Goal: Navigation & Orientation: Understand site structure

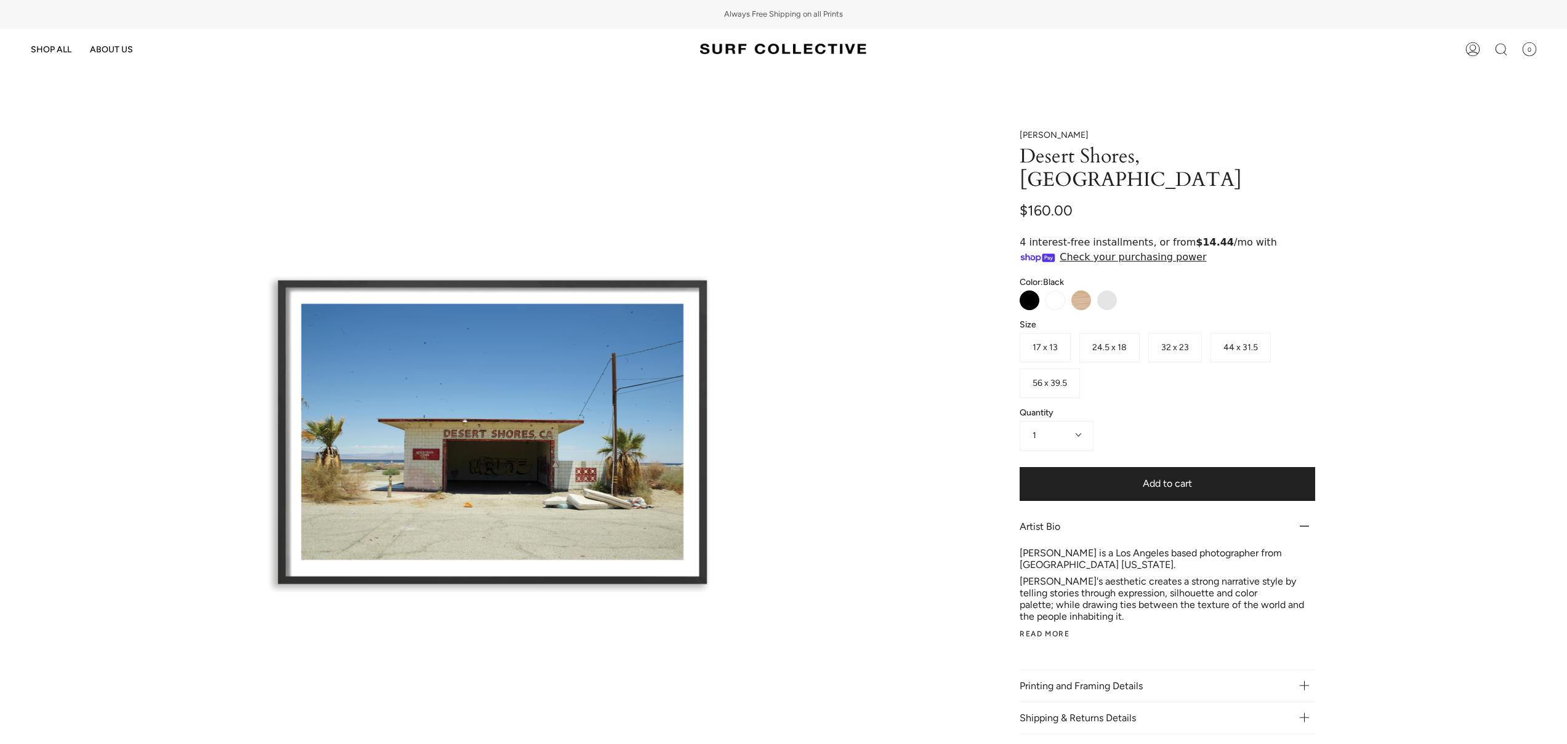
click at [787, 49] on img at bounding box center [783, 49] width 166 height 23
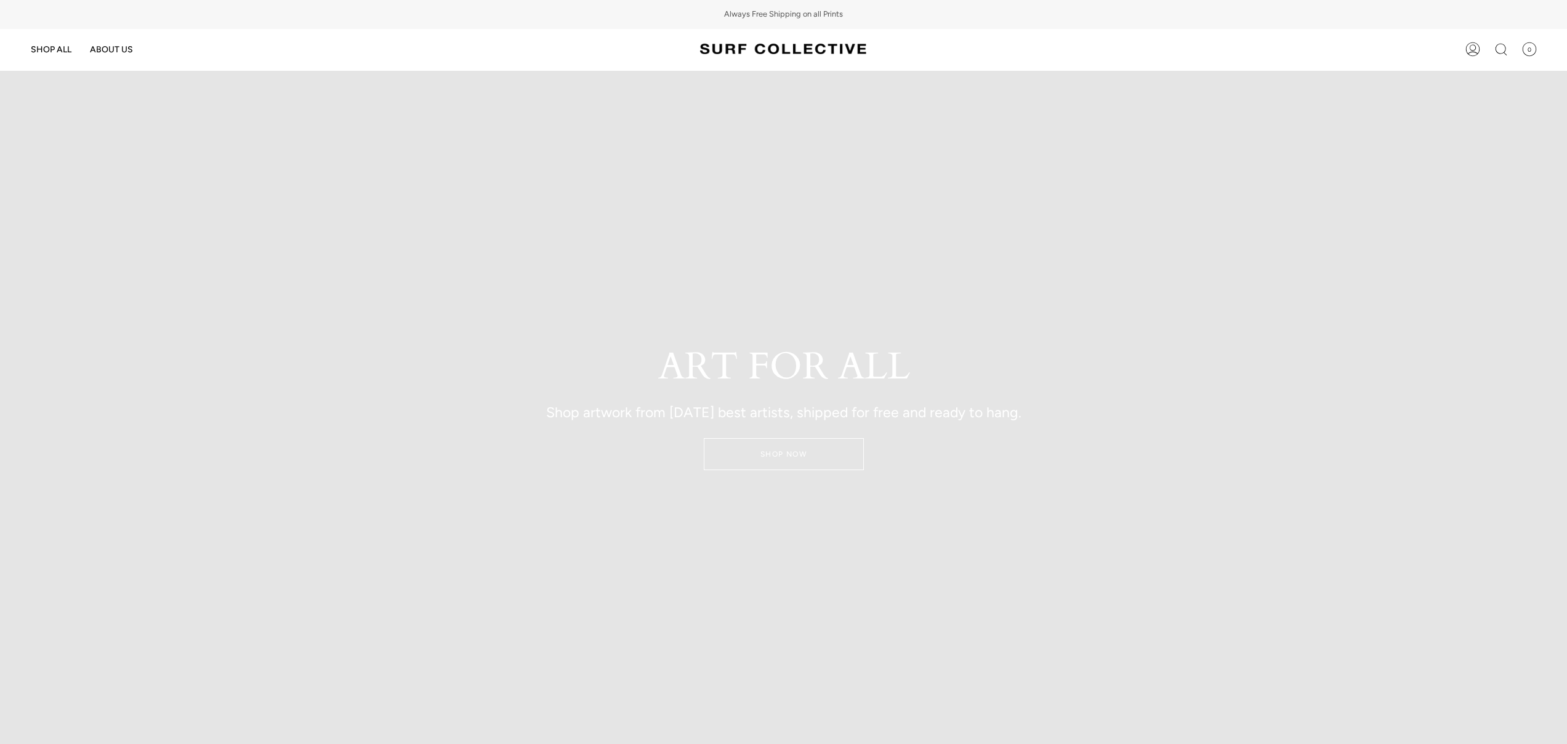
scroll to position [37, 0]
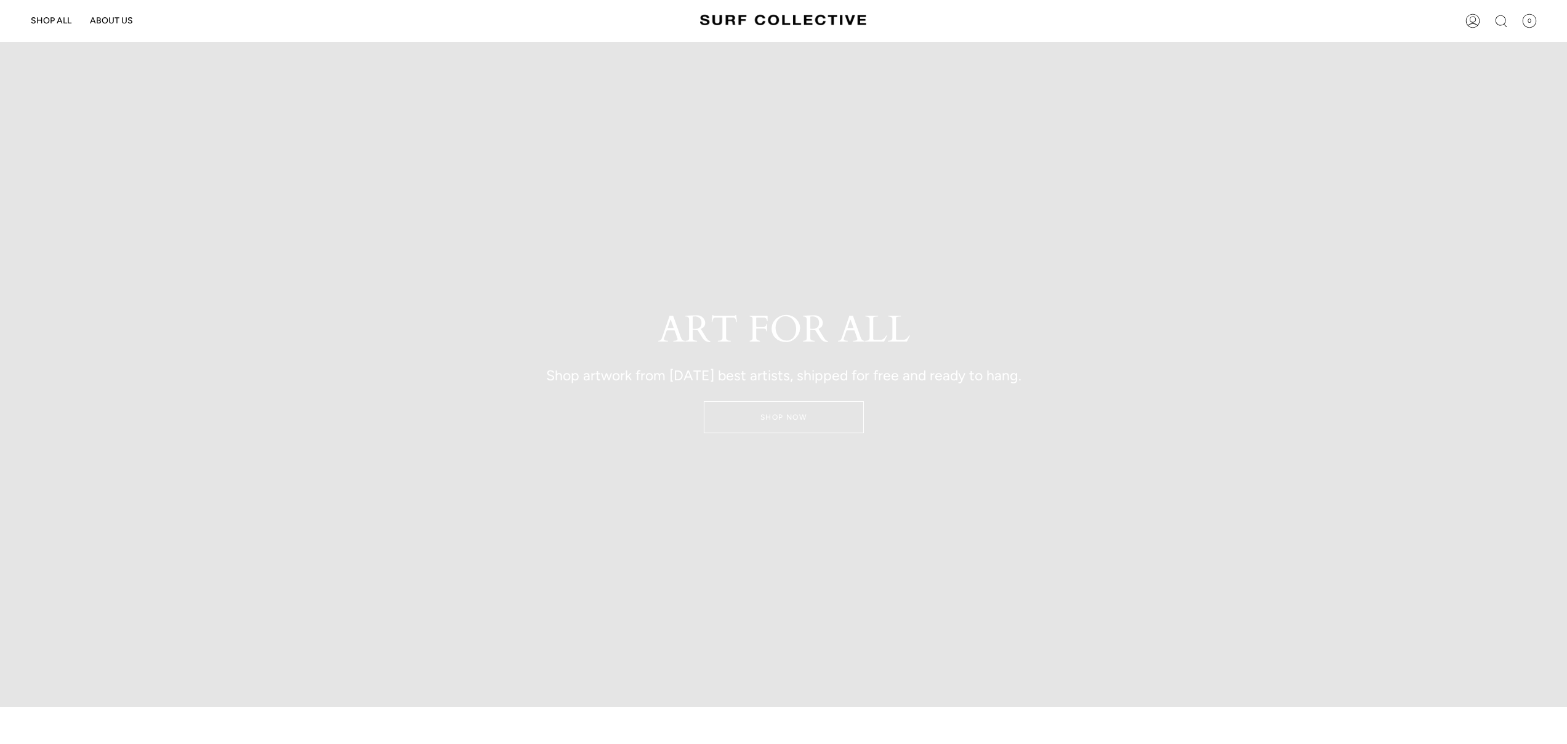
click at [773, 411] on link "SHOP NOW" at bounding box center [784, 417] width 160 height 32
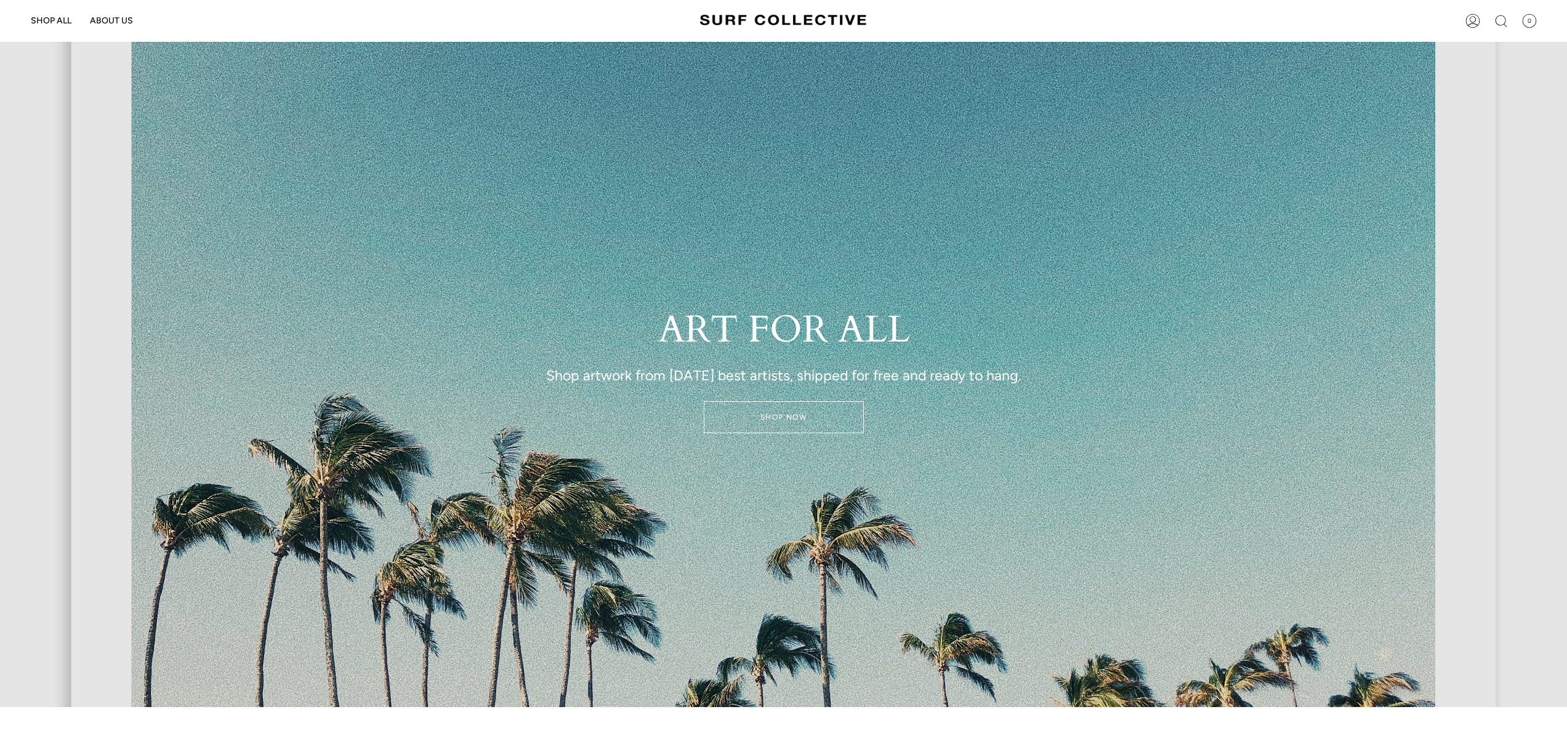
click at [790, 417] on link "SHOP NOW" at bounding box center [784, 417] width 160 height 32
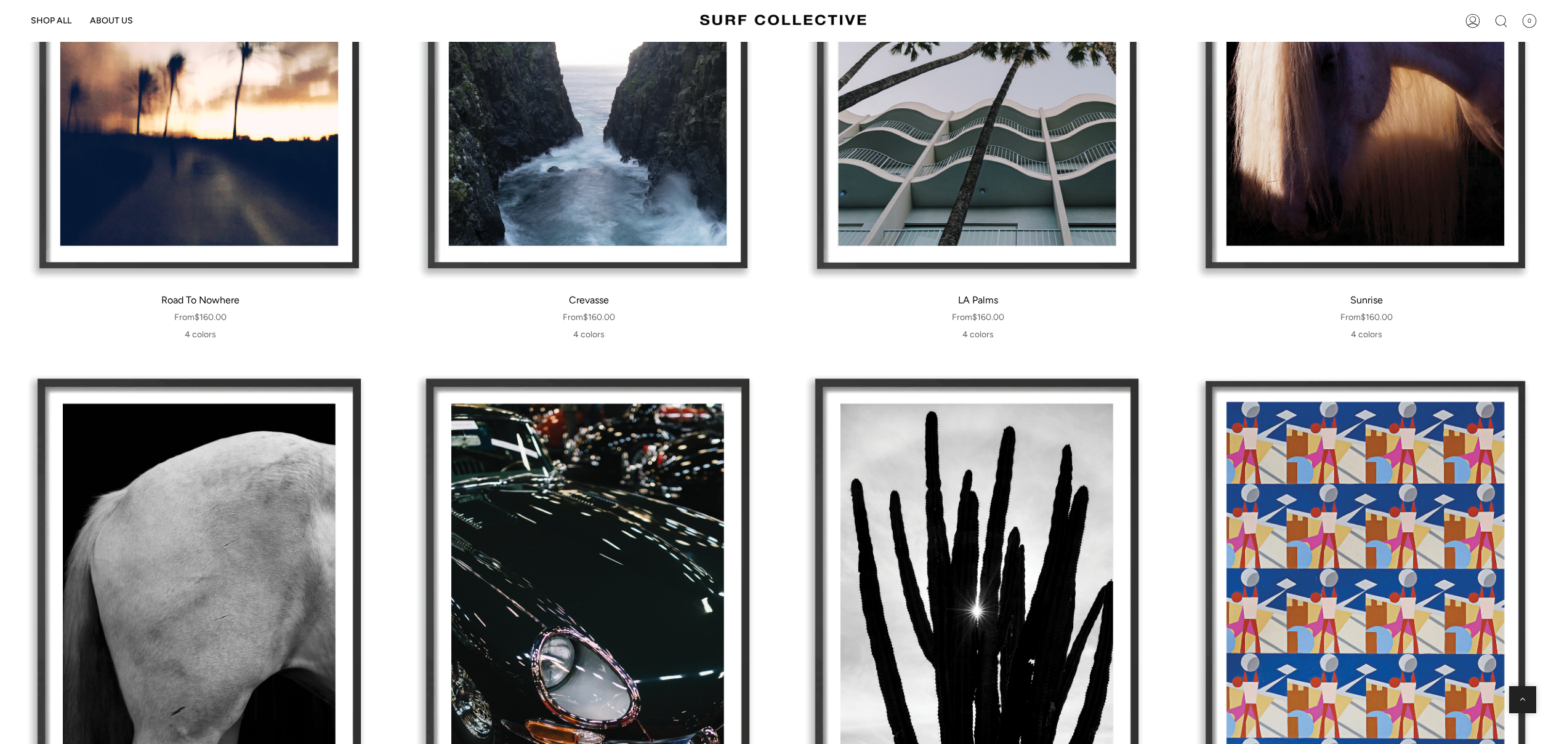
scroll to position [983, 0]
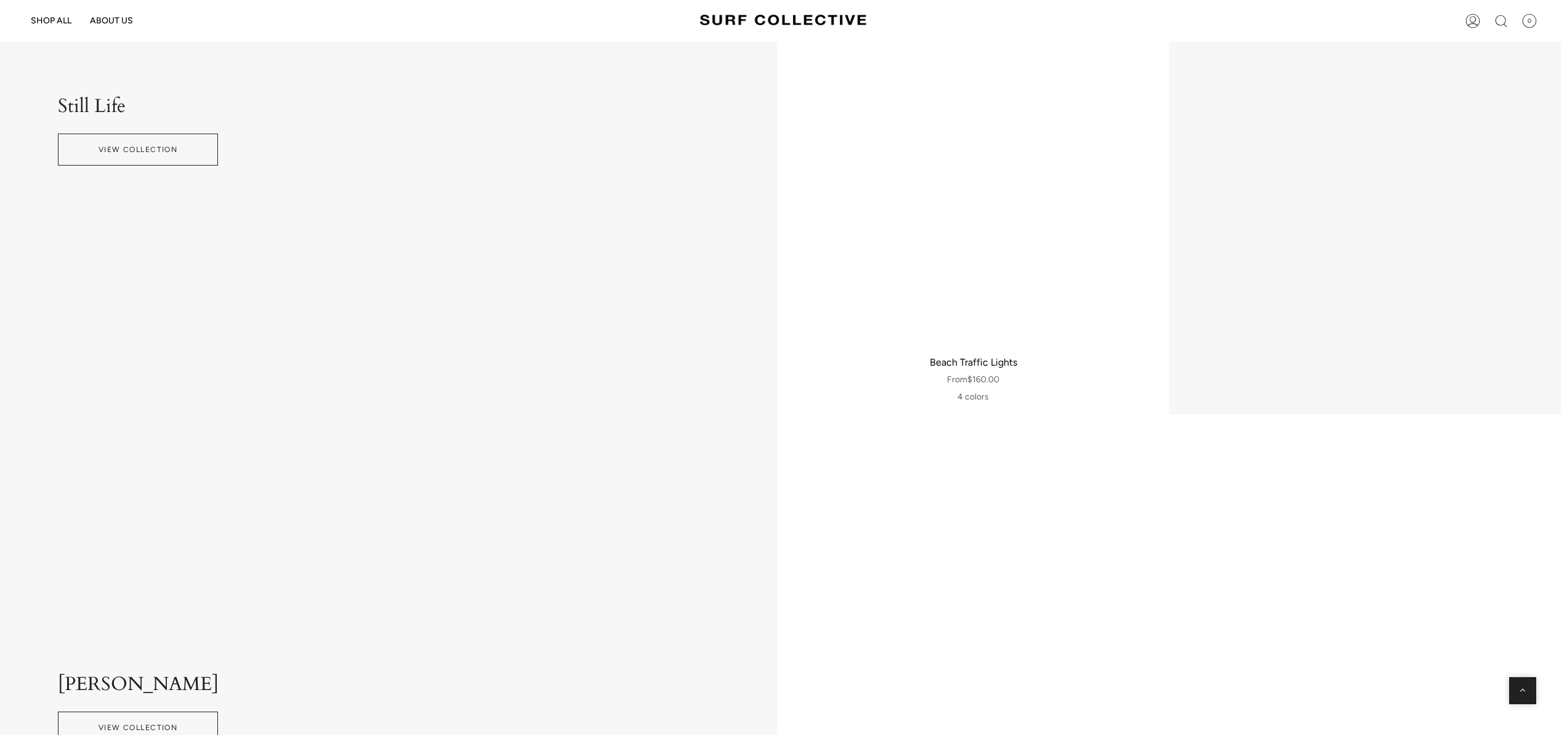
scroll to position [19434, 6]
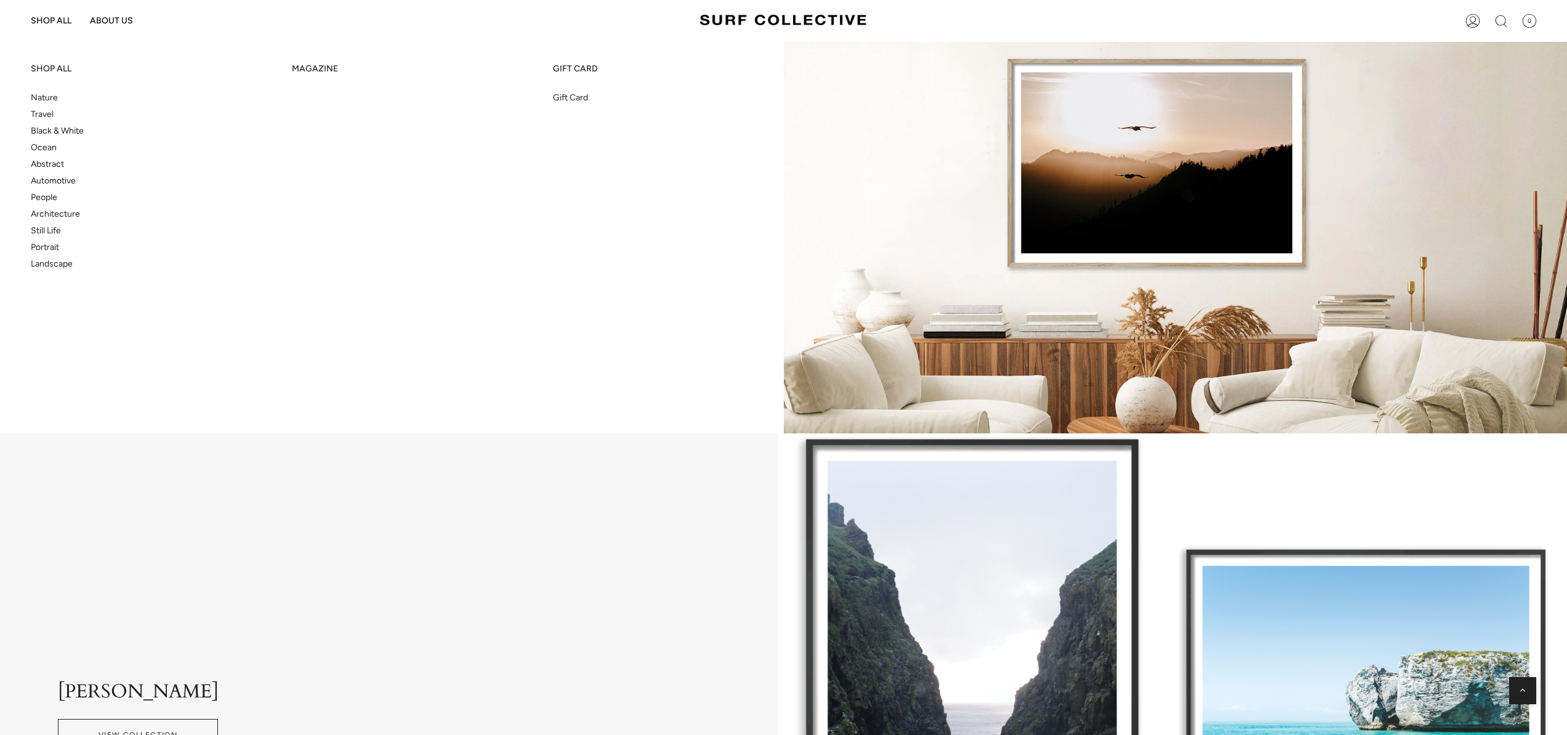
click at [43, 20] on span "SHOP ALL" at bounding box center [51, 20] width 41 height 10
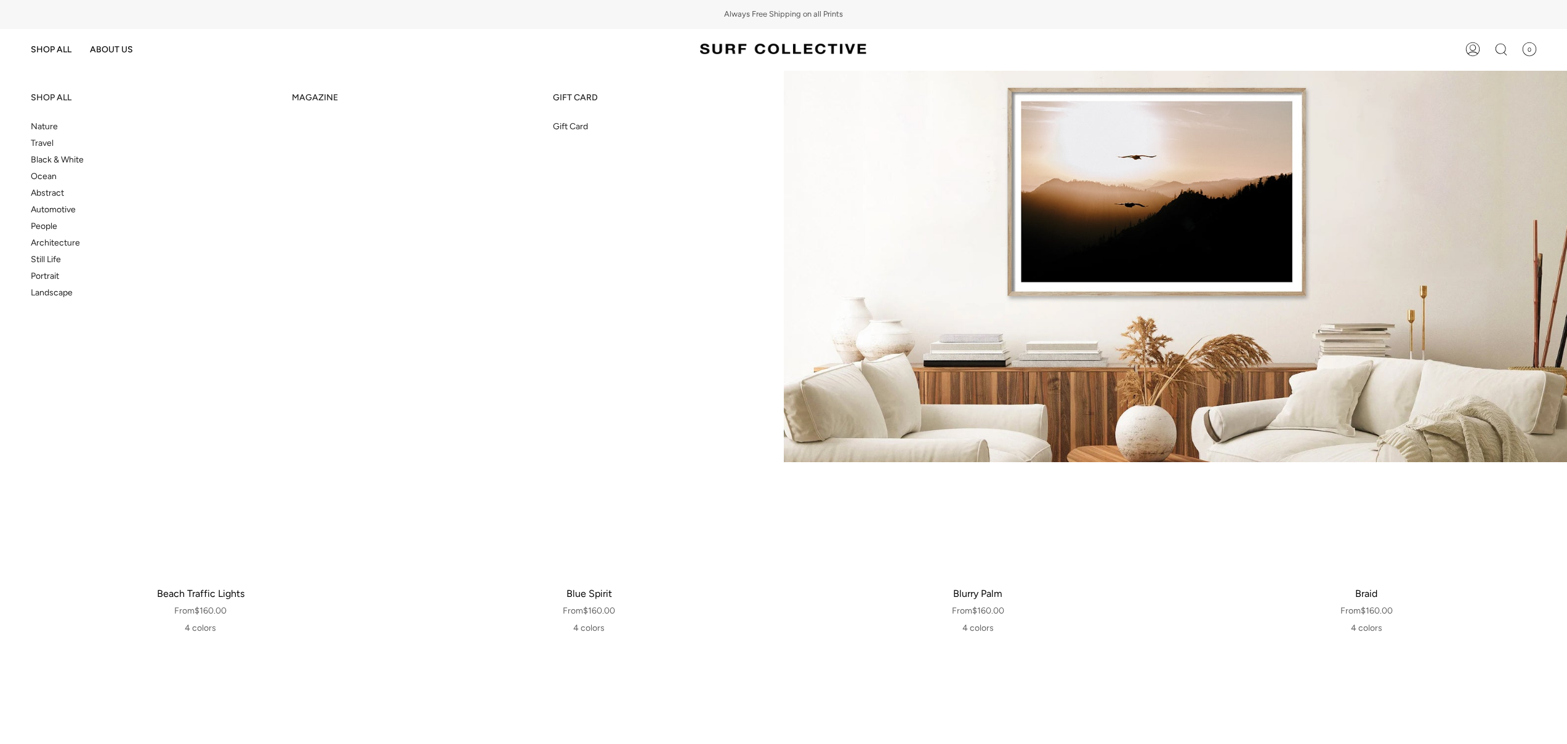
click at [55, 260] on span "Still Life" at bounding box center [46, 259] width 30 height 10
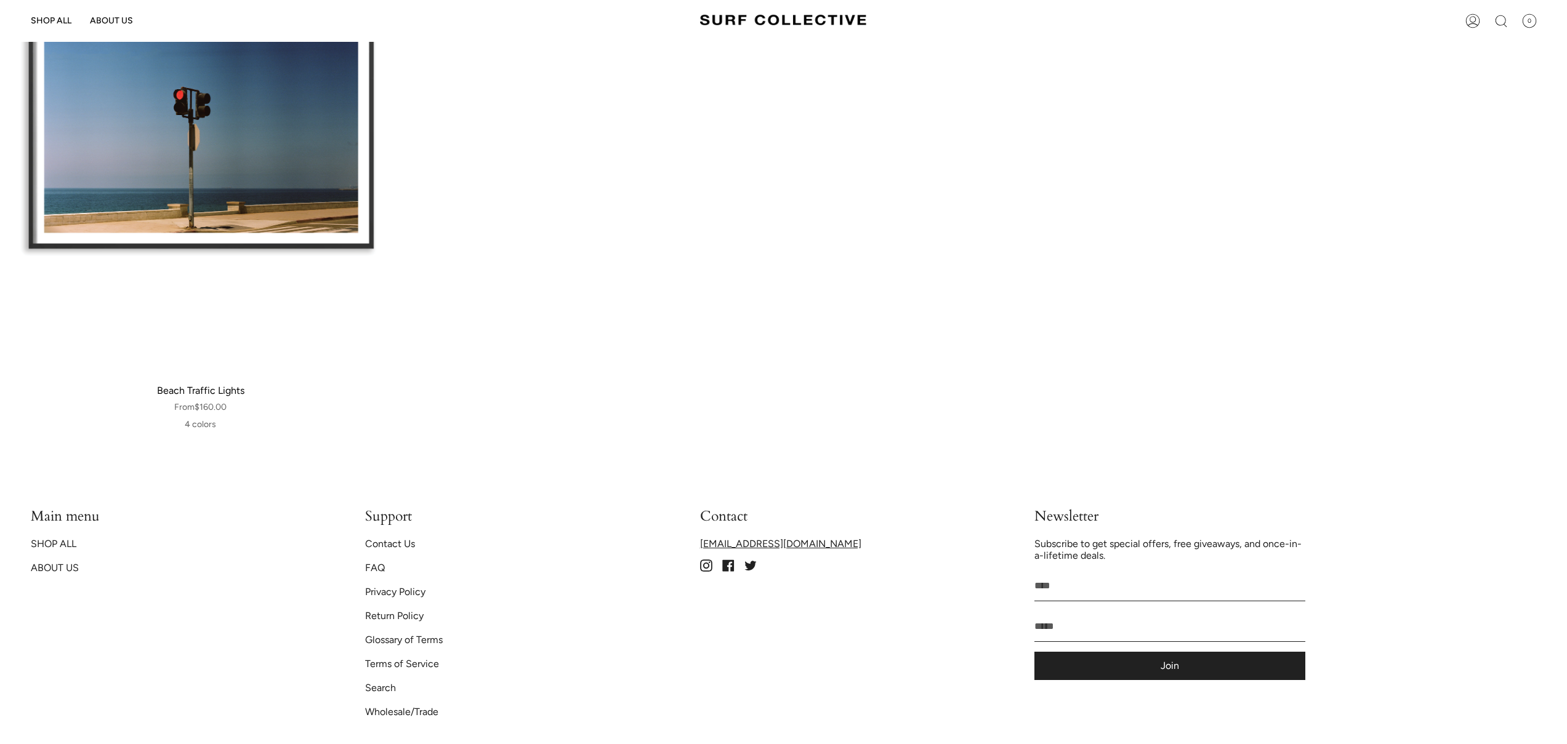
scroll to position [345, 0]
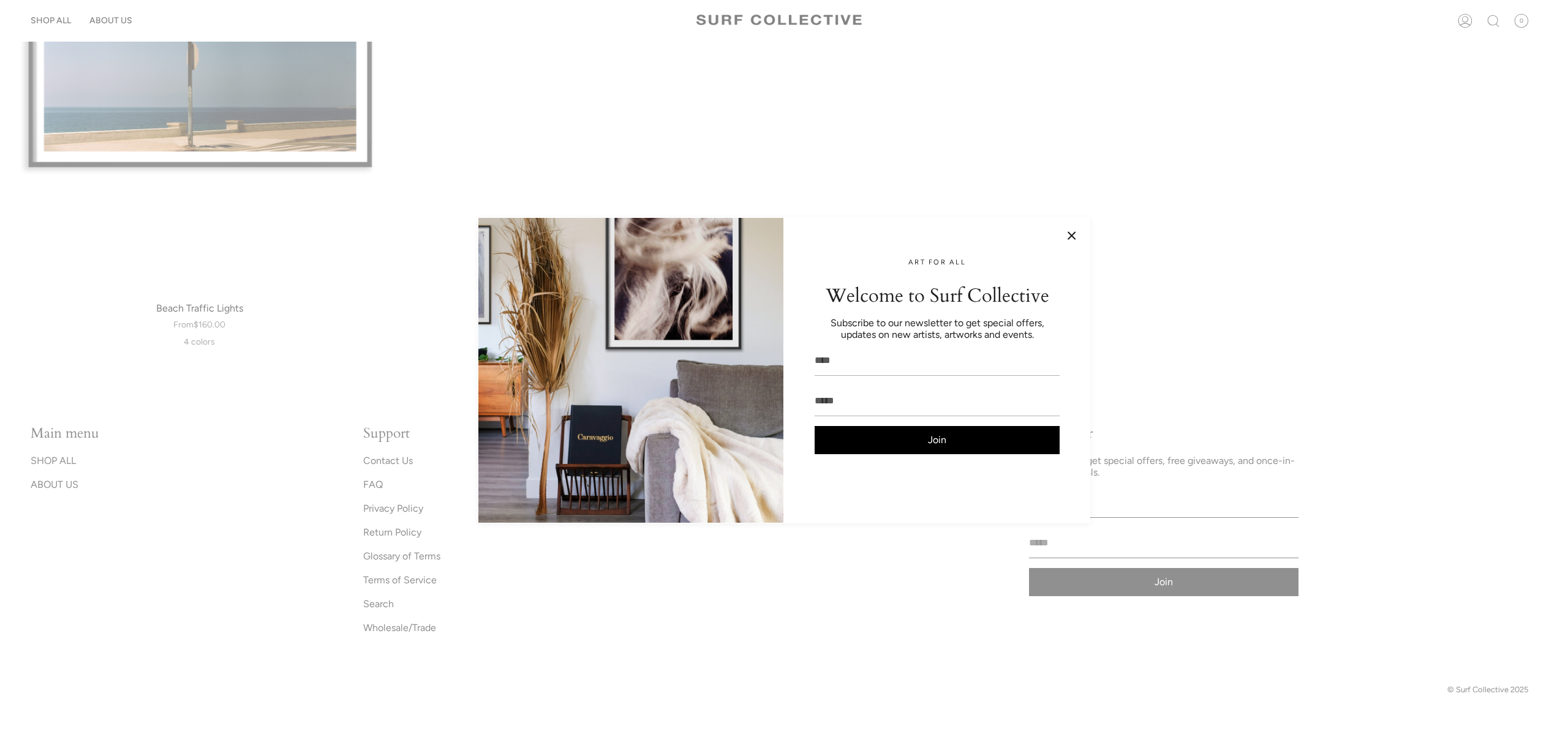
click at [1072, 235] on button at bounding box center [1072, 236] width 12 height 12
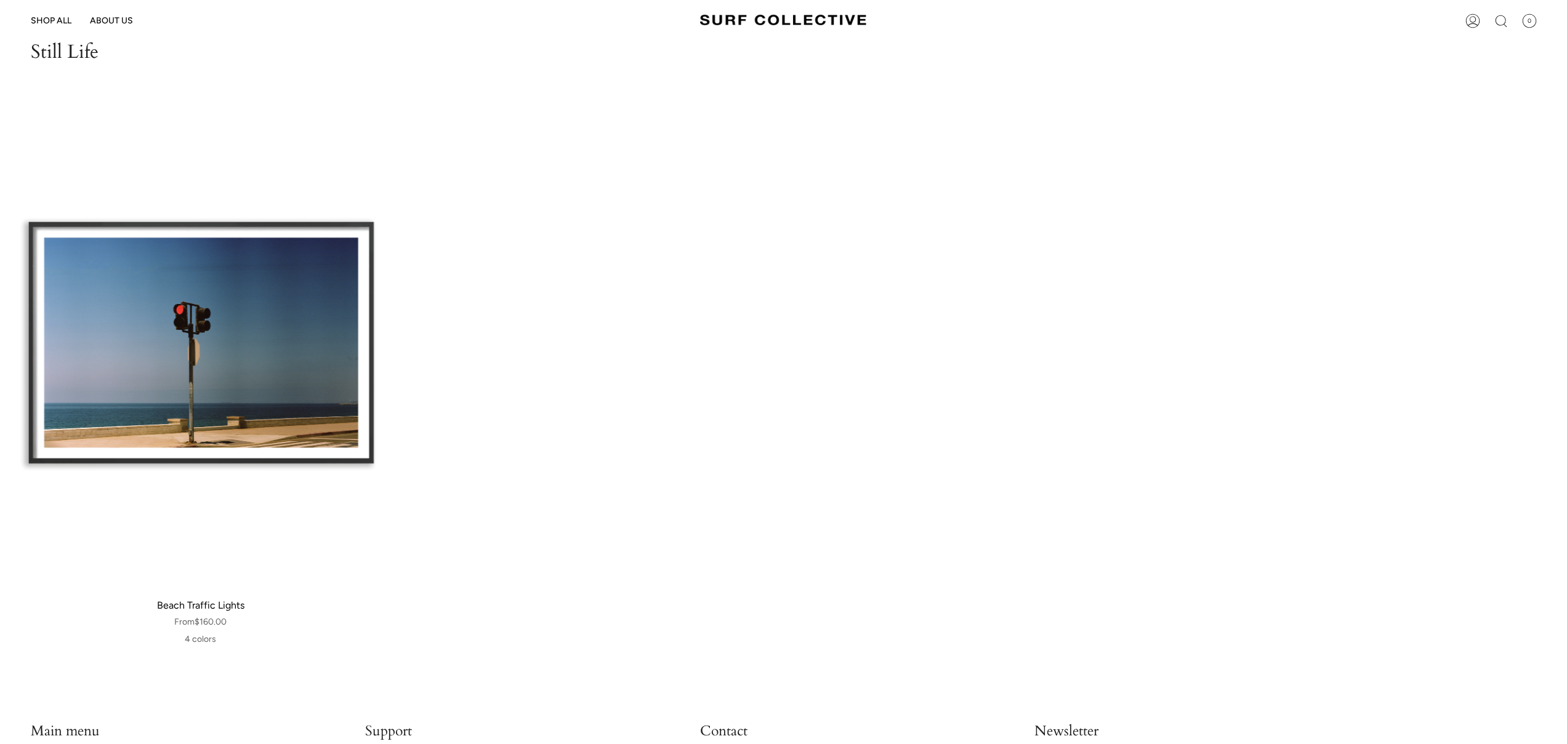
scroll to position [0, 0]
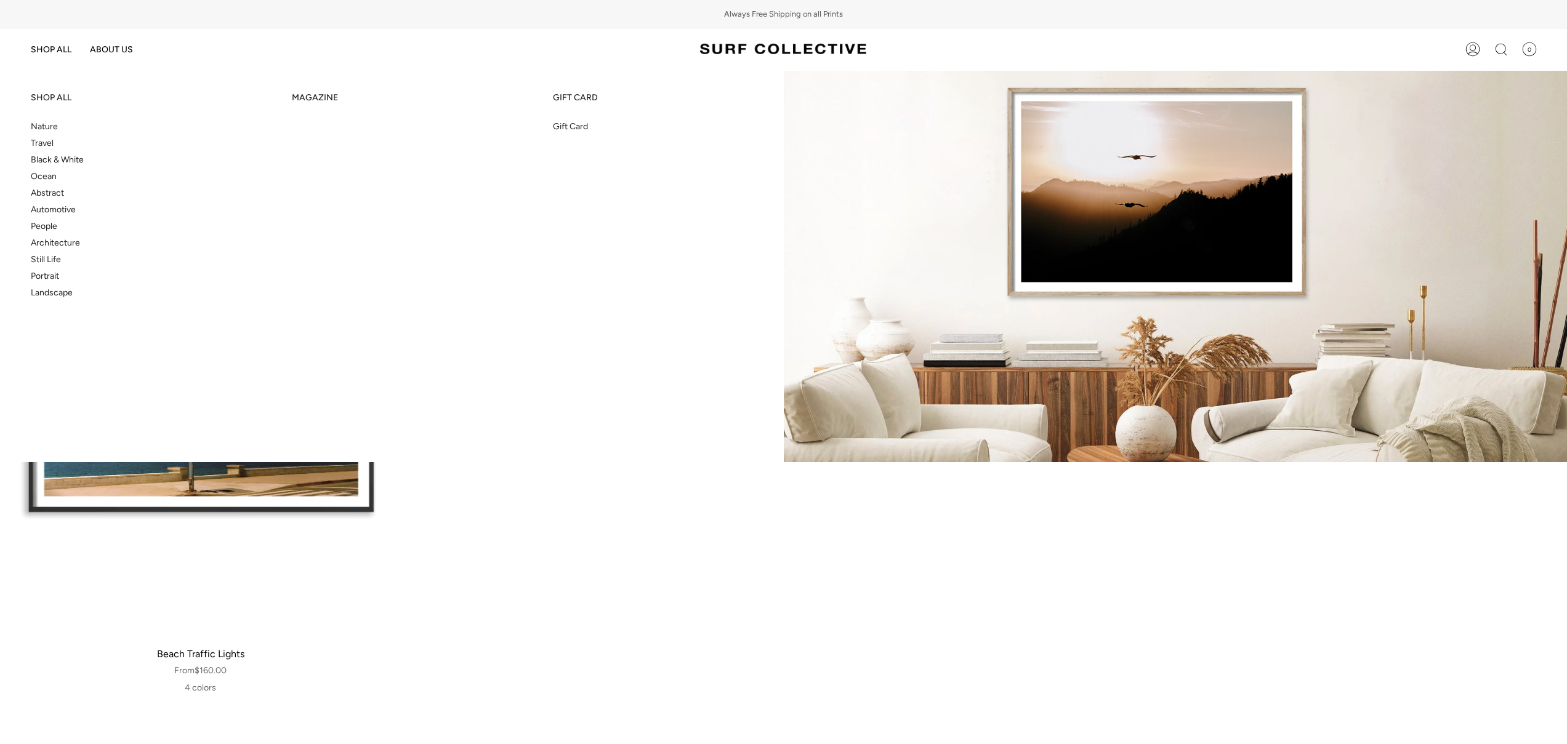
click at [49, 226] on span "People" at bounding box center [44, 226] width 26 height 10
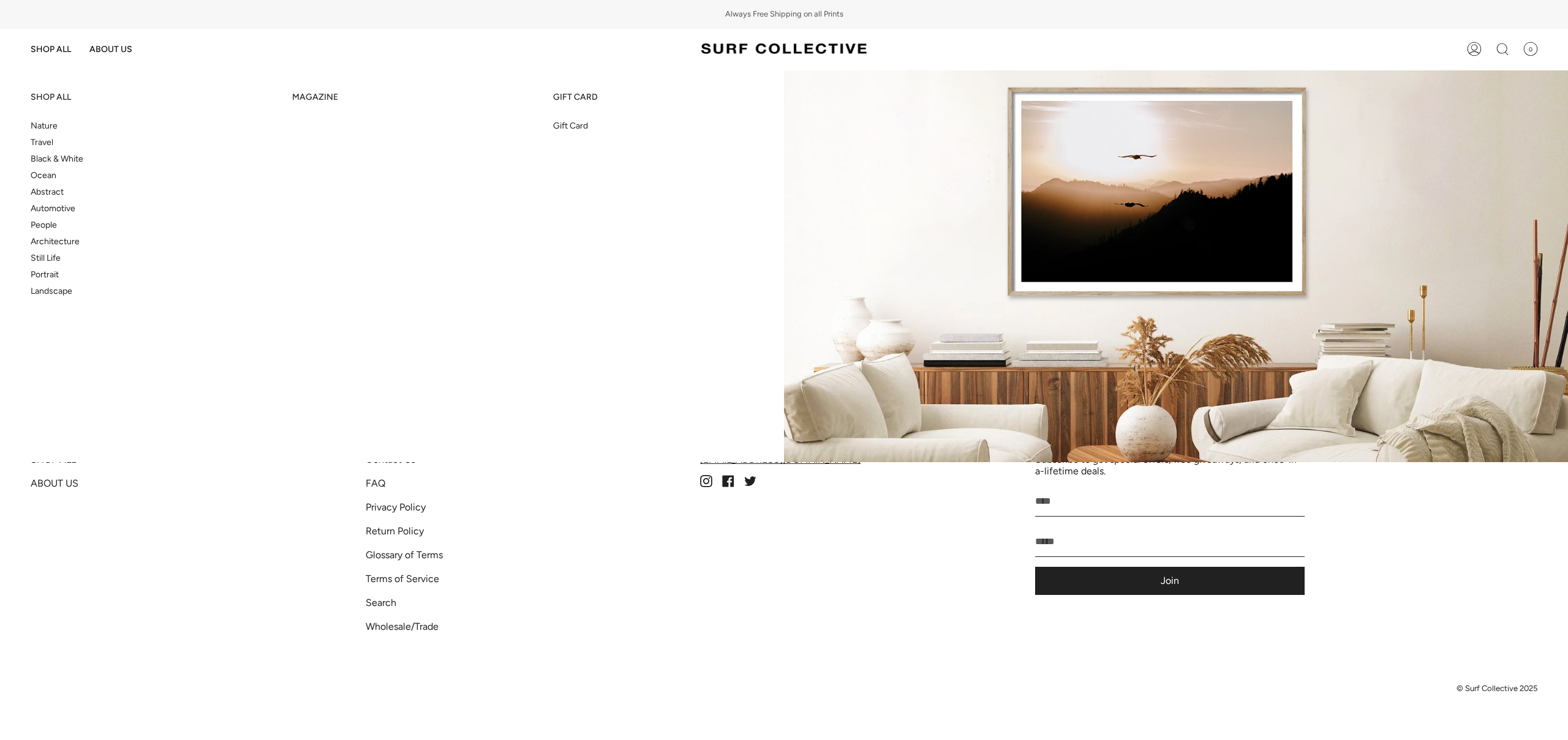
click at [42, 144] on span "Travel" at bounding box center [42, 142] width 23 height 10
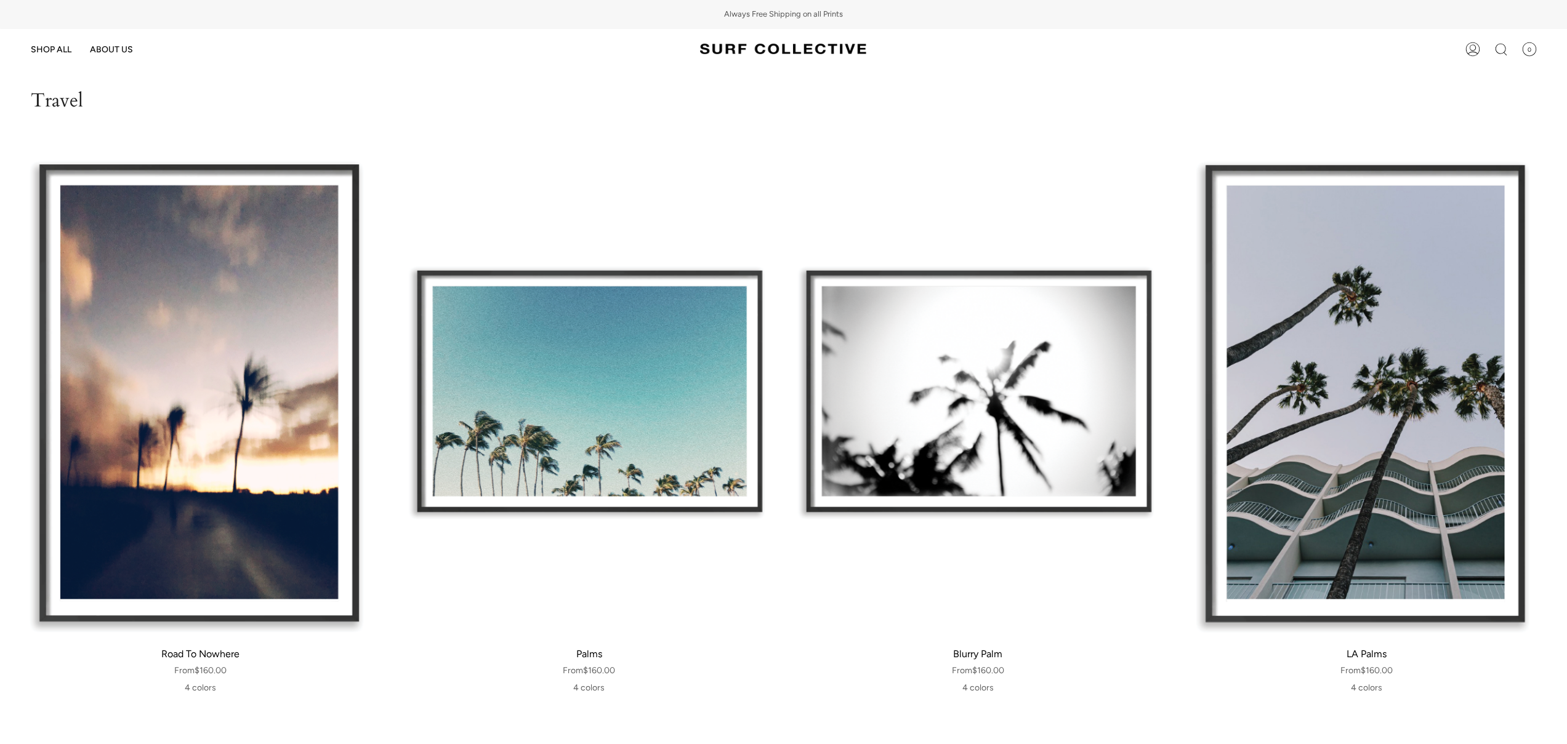
click at [760, 53] on img at bounding box center [783, 49] width 166 height 23
